Goal: Task Accomplishment & Management: Manage account settings

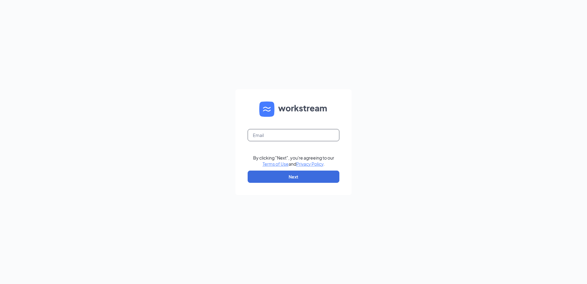
click at [269, 135] on input "text" at bounding box center [294, 135] width 92 height 12
type input "angela@tuckeroil.com"
click at [282, 178] on button "Next" at bounding box center [294, 177] width 92 height 12
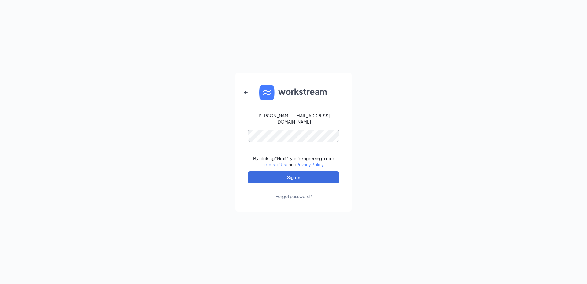
click at [248, 171] on button "Sign In" at bounding box center [294, 177] width 92 height 12
click at [299, 174] on button "Sign In" at bounding box center [294, 177] width 92 height 12
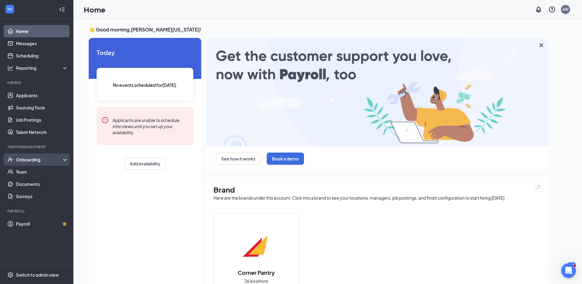
click at [30, 160] on div "Onboarding" at bounding box center [39, 160] width 47 height 6
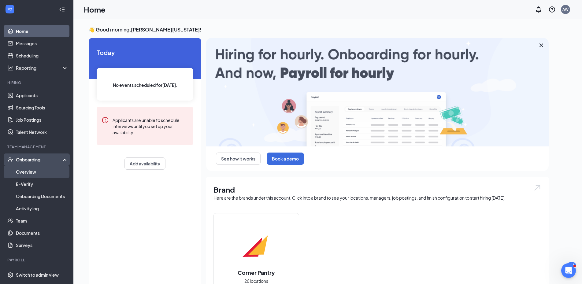
click at [24, 171] on link "Overview" at bounding box center [42, 172] width 52 height 12
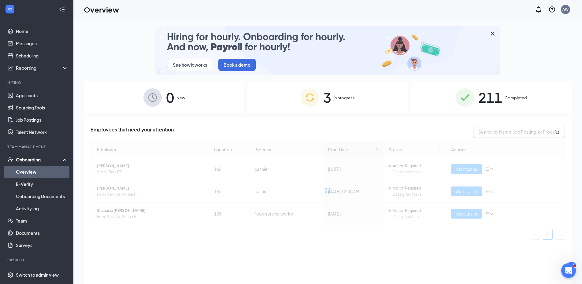
click at [337, 99] on span "In progress" at bounding box center [344, 98] width 21 height 6
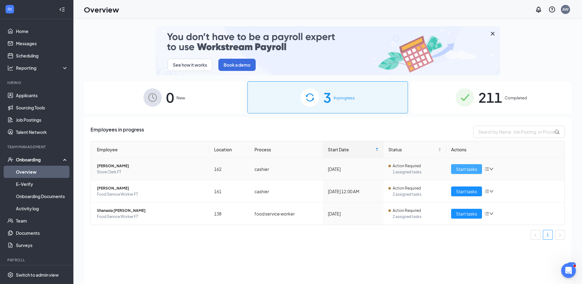
click at [475, 169] on span "Start tasks" at bounding box center [466, 169] width 21 height 7
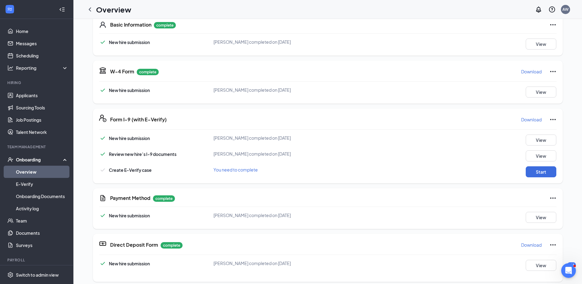
scroll to position [132, 0]
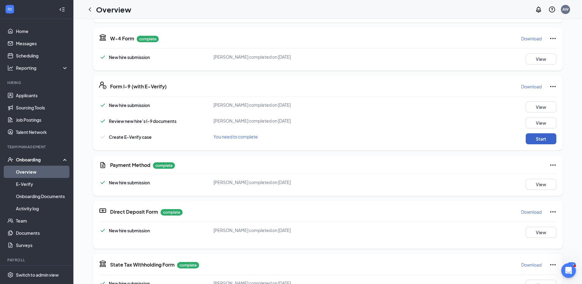
click at [532, 136] on button "Start" at bounding box center [541, 138] width 31 height 11
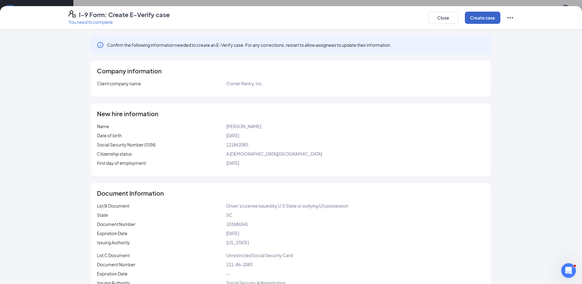
click at [485, 22] on button "Create case" at bounding box center [482, 18] width 35 height 12
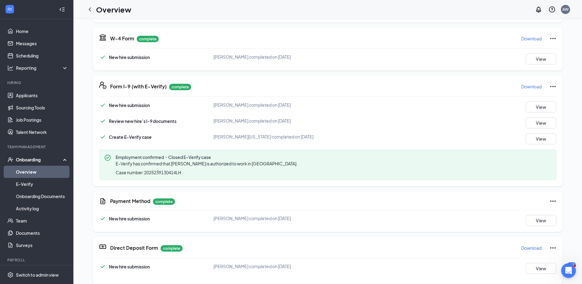
click at [526, 87] on p "Download" at bounding box center [531, 87] width 20 height 6
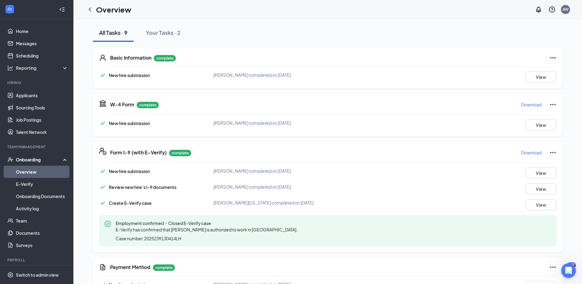
click at [534, 105] on p "Download" at bounding box center [531, 105] width 20 height 6
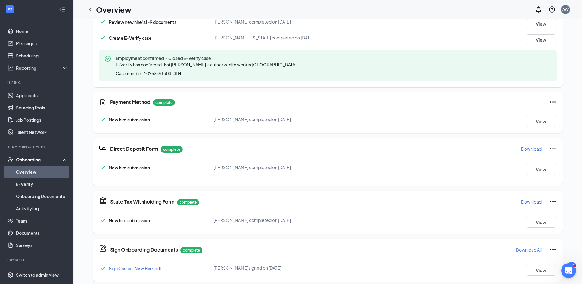
click at [526, 201] on p "Download" at bounding box center [531, 202] width 20 height 6
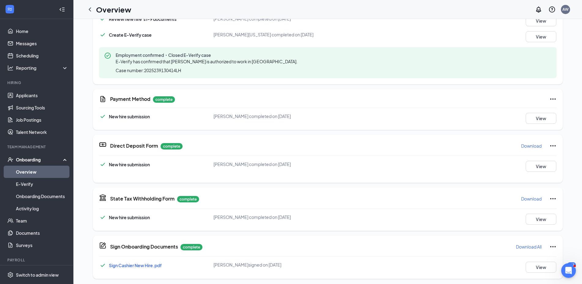
scroll to position [201, 0]
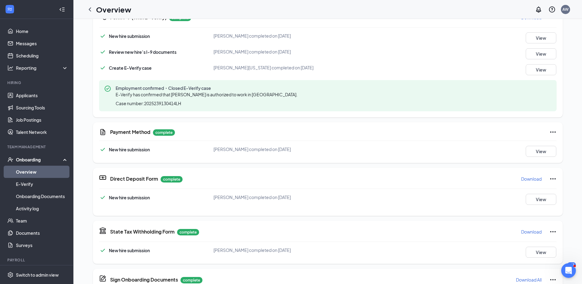
click at [523, 179] on p "Download" at bounding box center [531, 179] width 20 height 6
click at [16, 171] on link "Overview" at bounding box center [42, 172] width 52 height 12
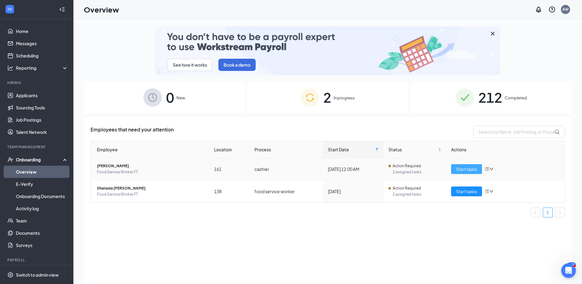
click at [462, 169] on span "Start tasks" at bounding box center [466, 169] width 21 height 7
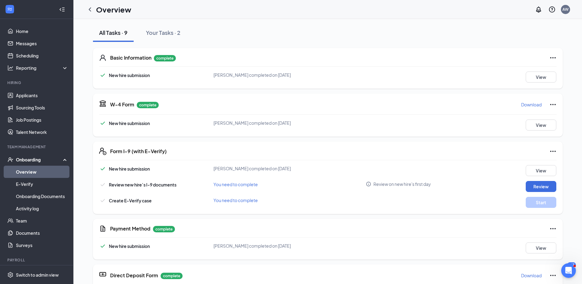
scroll to position [99, 0]
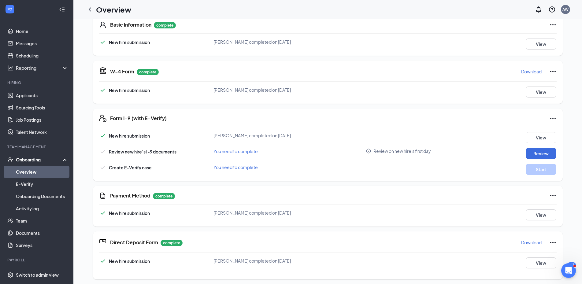
click at [27, 172] on link "Overview" at bounding box center [42, 172] width 52 height 12
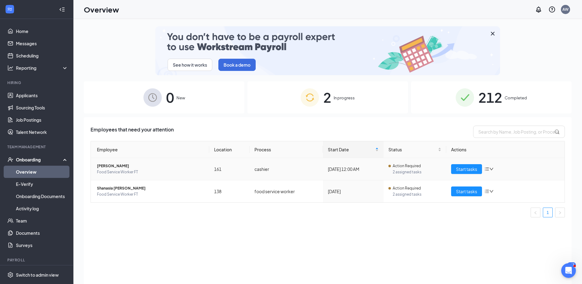
click at [114, 171] on span "Food Service Worker FT" at bounding box center [150, 172] width 107 height 6
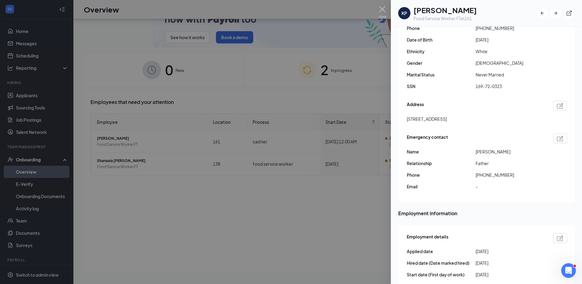
scroll to position [231, 0]
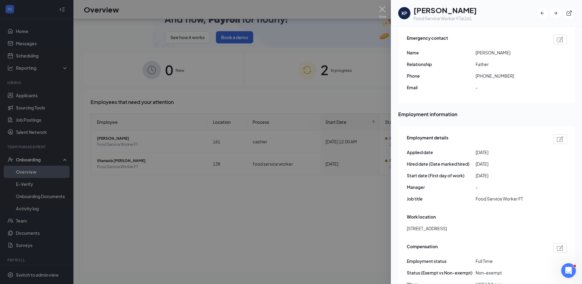
click at [557, 136] on img at bounding box center [560, 139] width 6 height 6
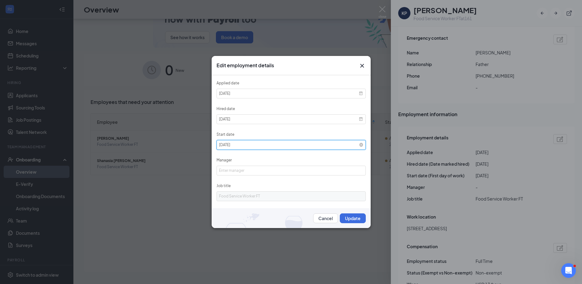
click at [286, 145] on input "[DATE]" at bounding box center [291, 145] width 149 height 10
click at [261, 196] on div "28" at bounding box center [261, 196] width 6 height 6
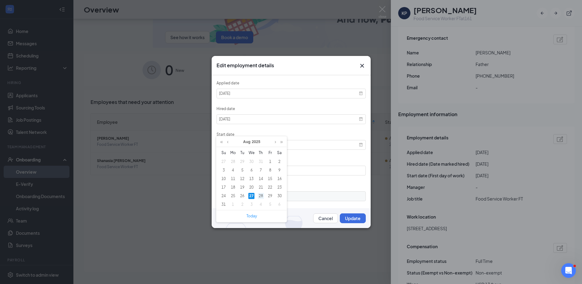
type input "[DATE]"
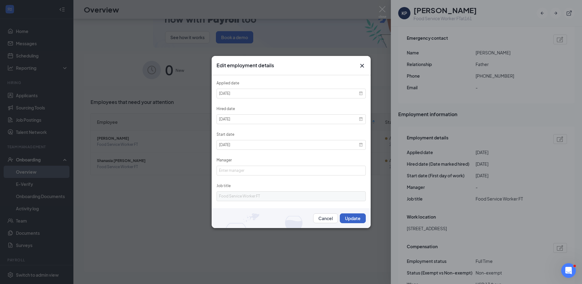
click at [352, 214] on button "Update" at bounding box center [353, 219] width 26 height 10
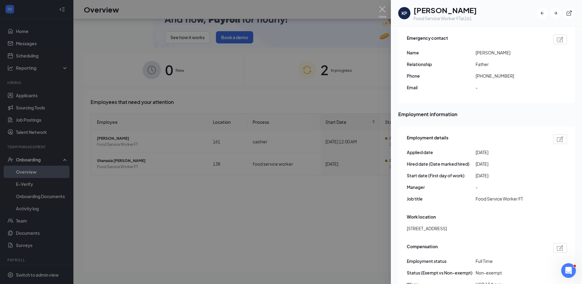
click at [172, 219] on div at bounding box center [291, 142] width 582 height 284
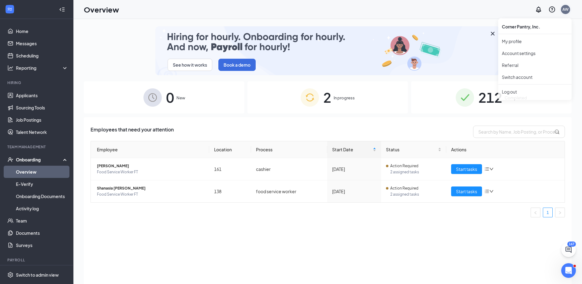
click at [563, 11] on div "AW" at bounding box center [565, 9] width 9 height 9
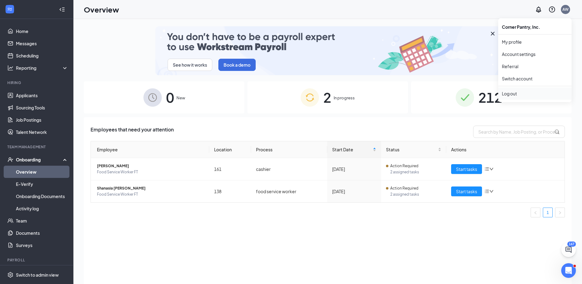
click at [505, 93] on div "Log out" at bounding box center [535, 94] width 66 height 6
